Goal: Transaction & Acquisition: Purchase product/service

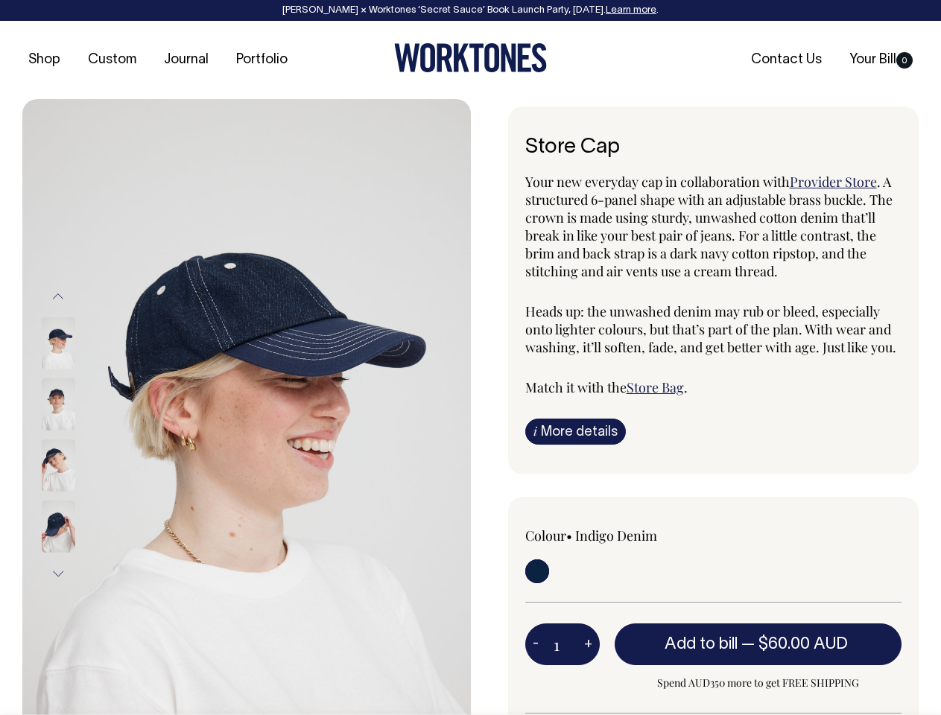
click at [246, 407] on img at bounding box center [246, 435] width 448 height 672
click at [78, 435] on div at bounding box center [78, 465] width 74 height 61
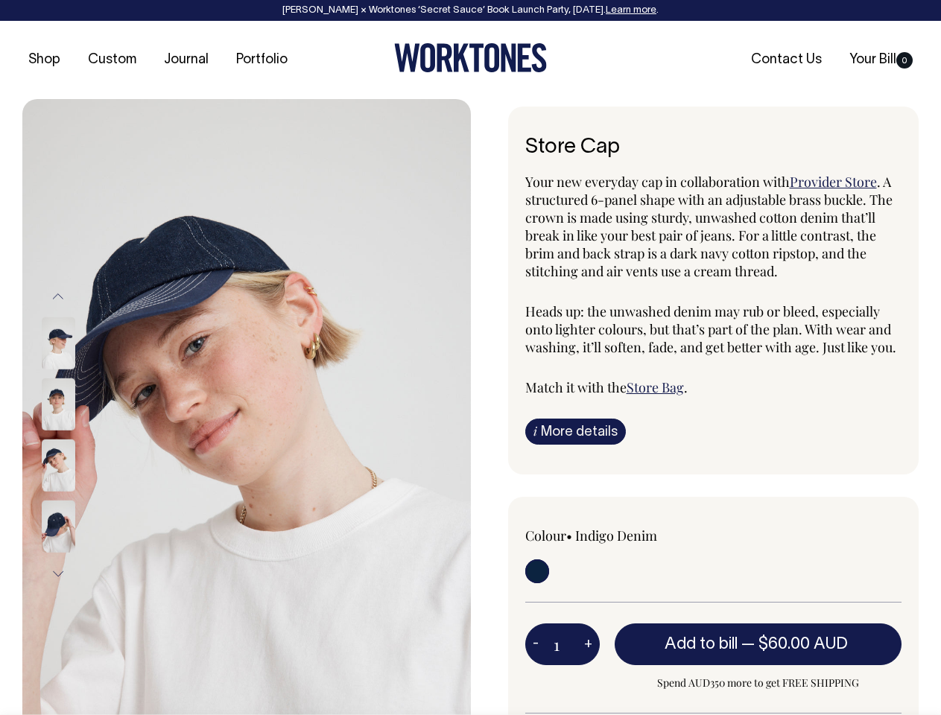
click at [58, 296] on button "Previous" at bounding box center [58, 297] width 22 height 34
click at [78, 435] on div at bounding box center [78, 465] width 74 height 61
click at [58, 573] on button "Next" at bounding box center [58, 574] width 22 height 34
click at [535, 643] on button "-" at bounding box center [535, 644] width 21 height 30
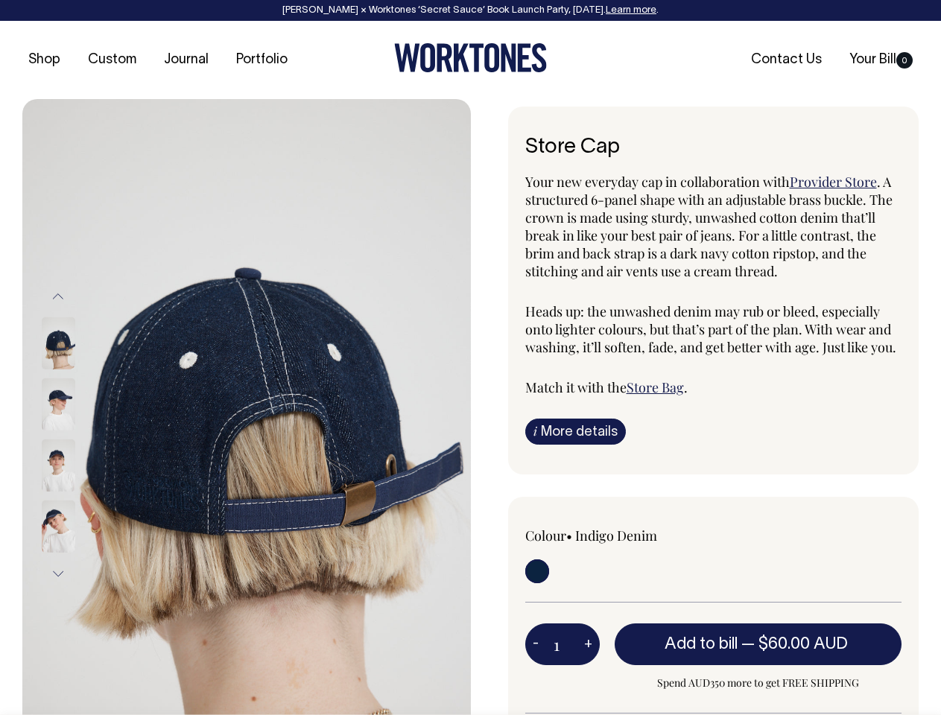
click at [588, 643] on button "+" at bounding box center [587, 644] width 23 height 30
type input "2"
click at [758, 643] on span "— $60.00 AUD" at bounding box center [796, 644] width 110 height 15
